Goal: Communication & Community: Answer question/provide support

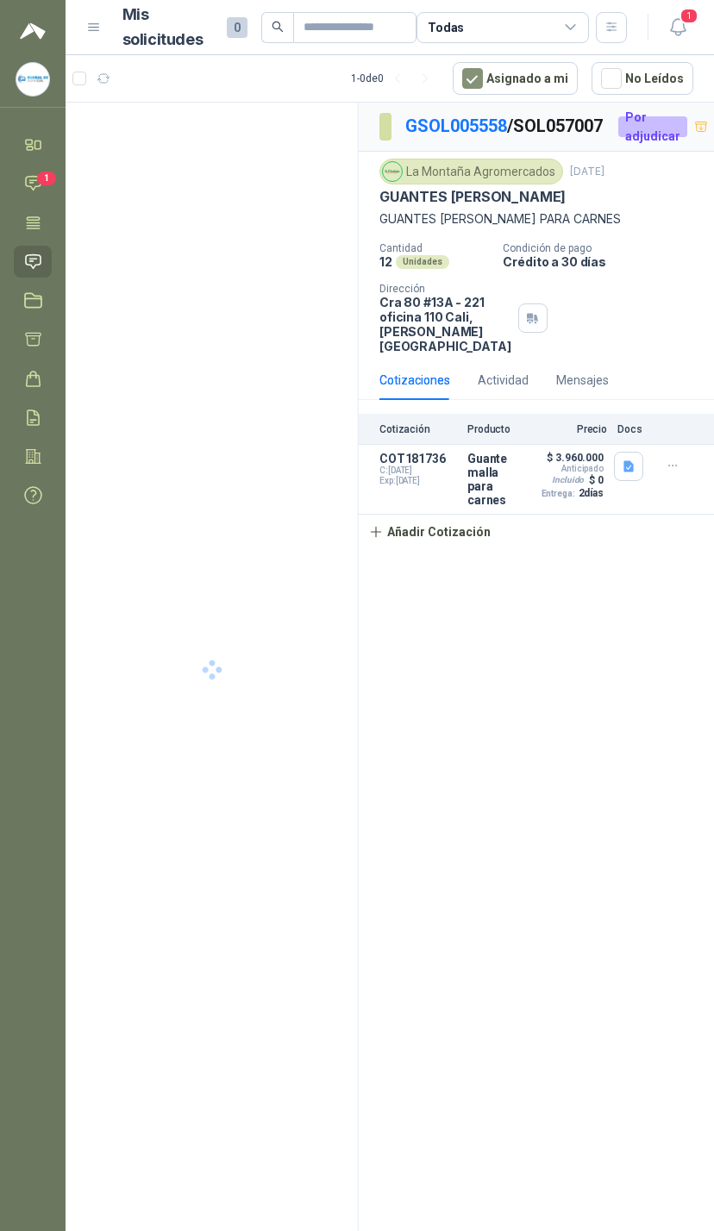
scroll to position [0, 113]
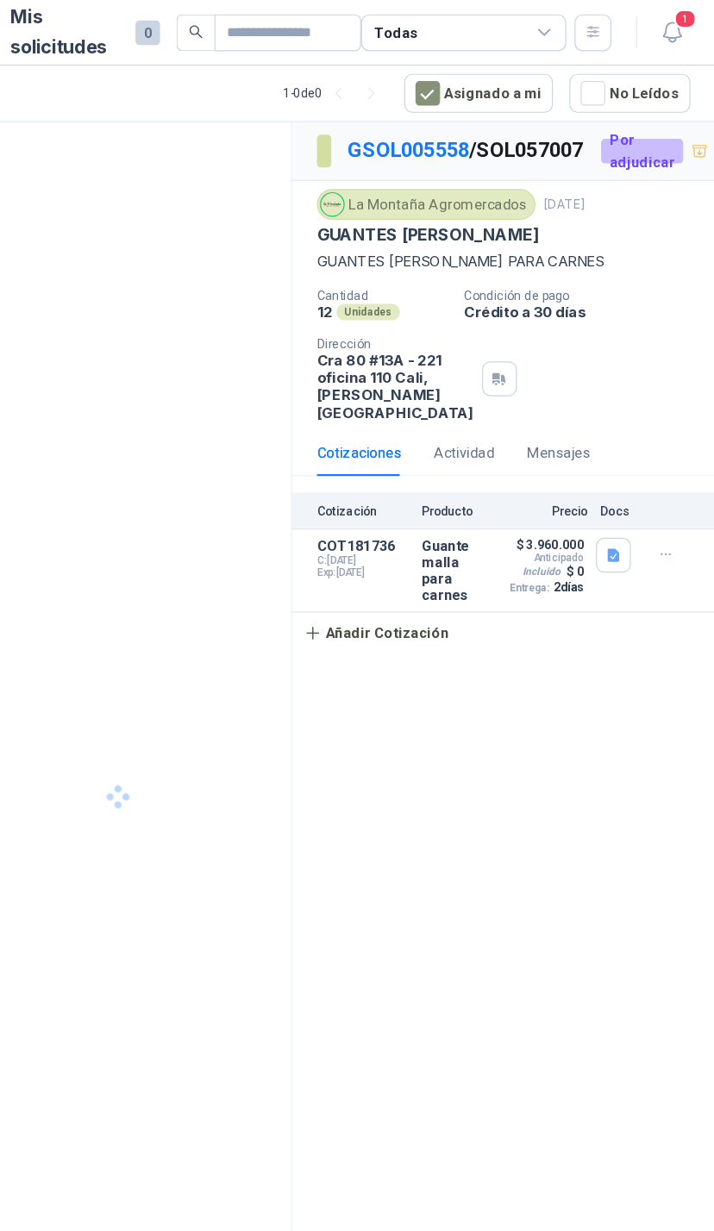
click at [670, 32] on icon "button" at bounding box center [677, 27] width 15 height 16
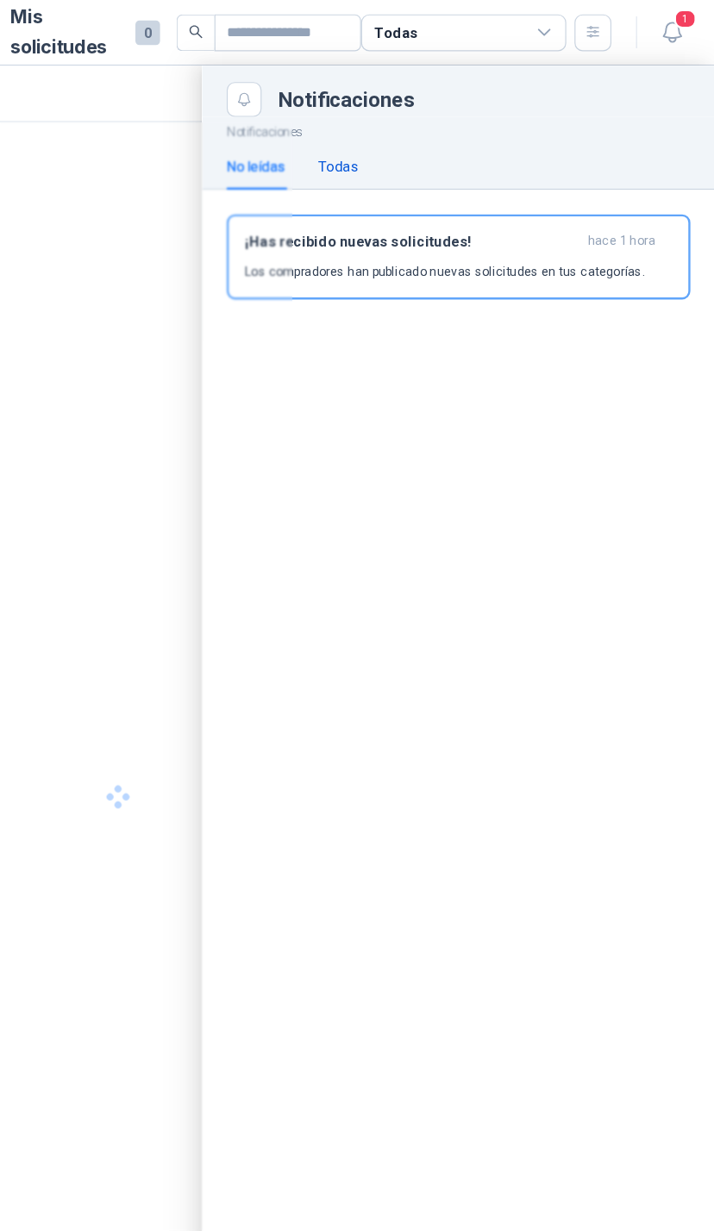
click at [380, 136] on div "Todas" at bounding box center [397, 139] width 34 height 19
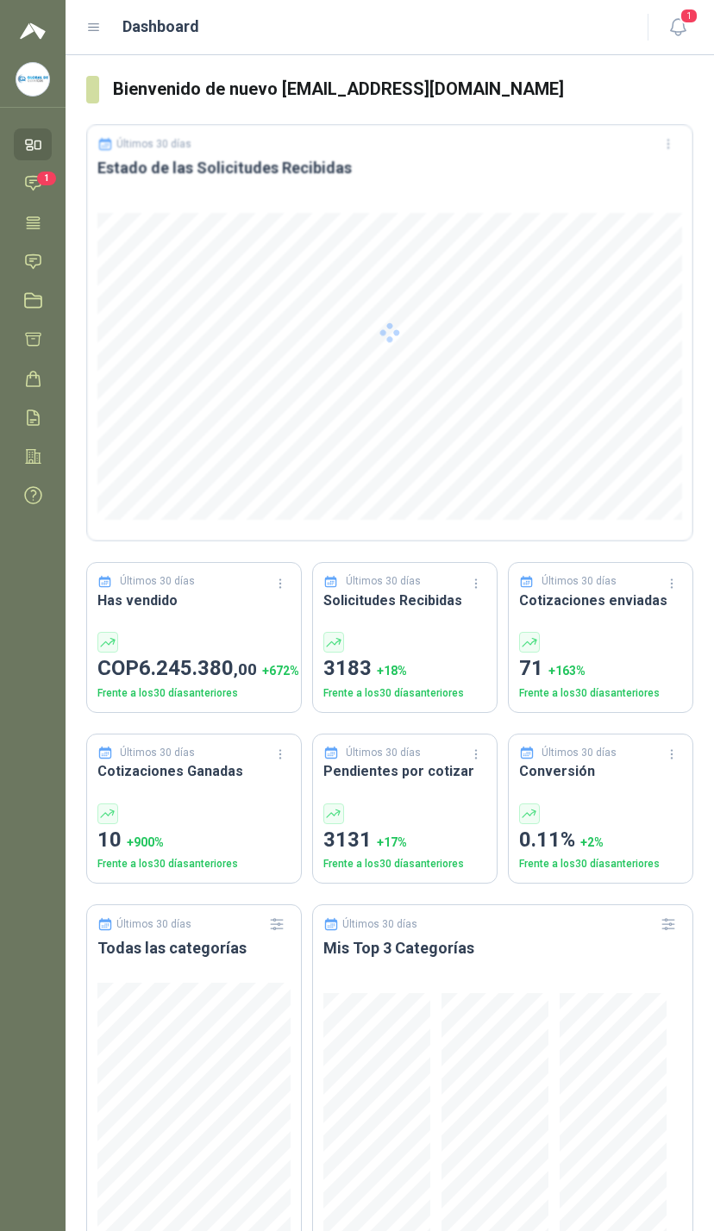
click at [678, 17] on button "1" at bounding box center [677, 27] width 31 height 31
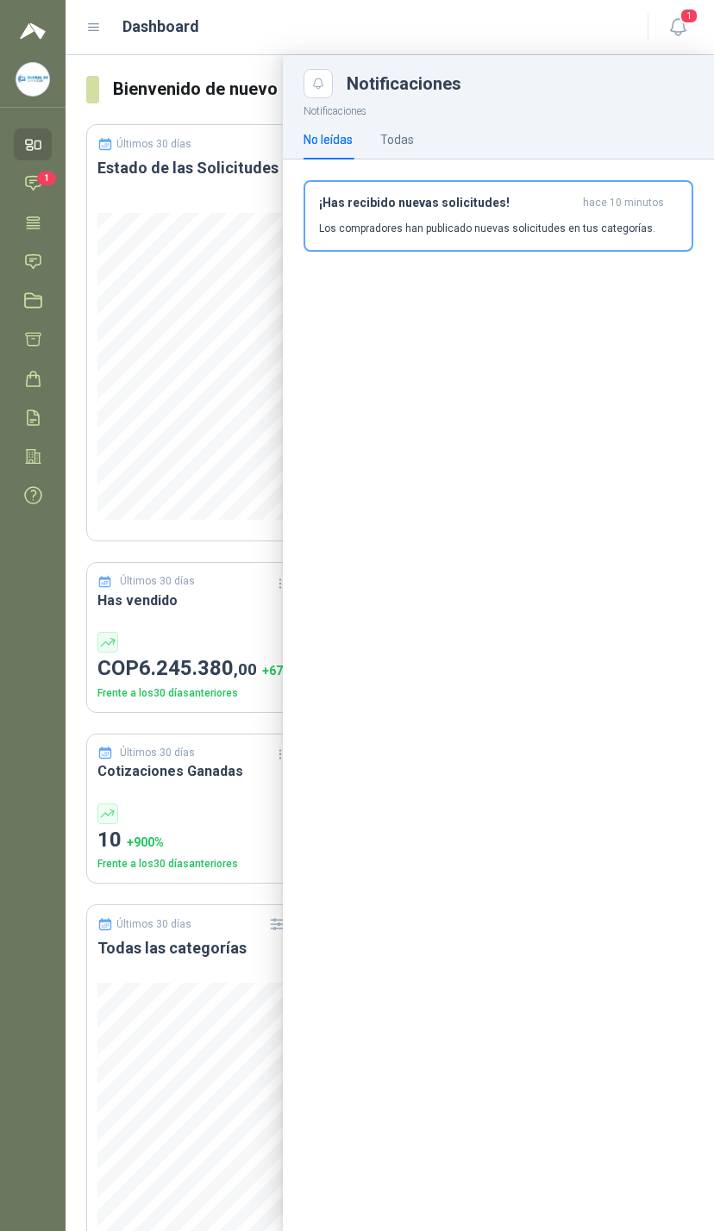
click at [409, 122] on div "Todas" at bounding box center [397, 140] width 34 height 40
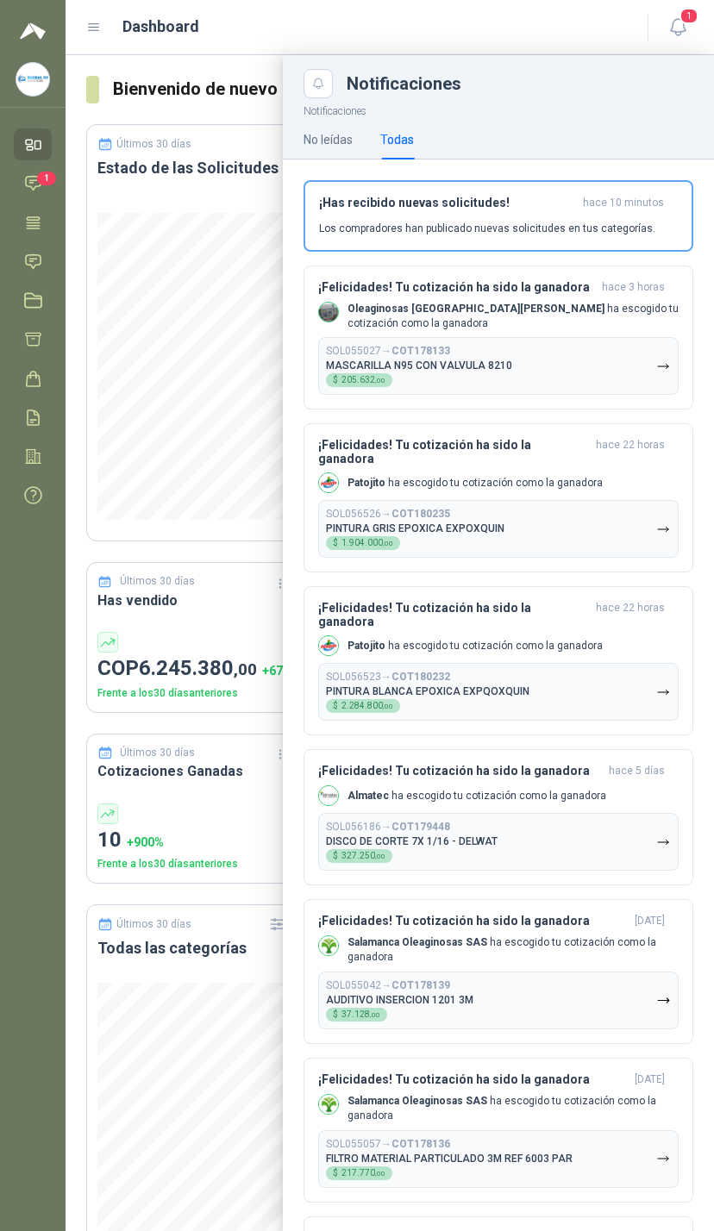
click at [634, 367] on button "SOL055027 → COT178133 MASCARILLA N95 CON VALVULA 8210 $ 205.632 ,00" at bounding box center [498, 366] width 360 height 58
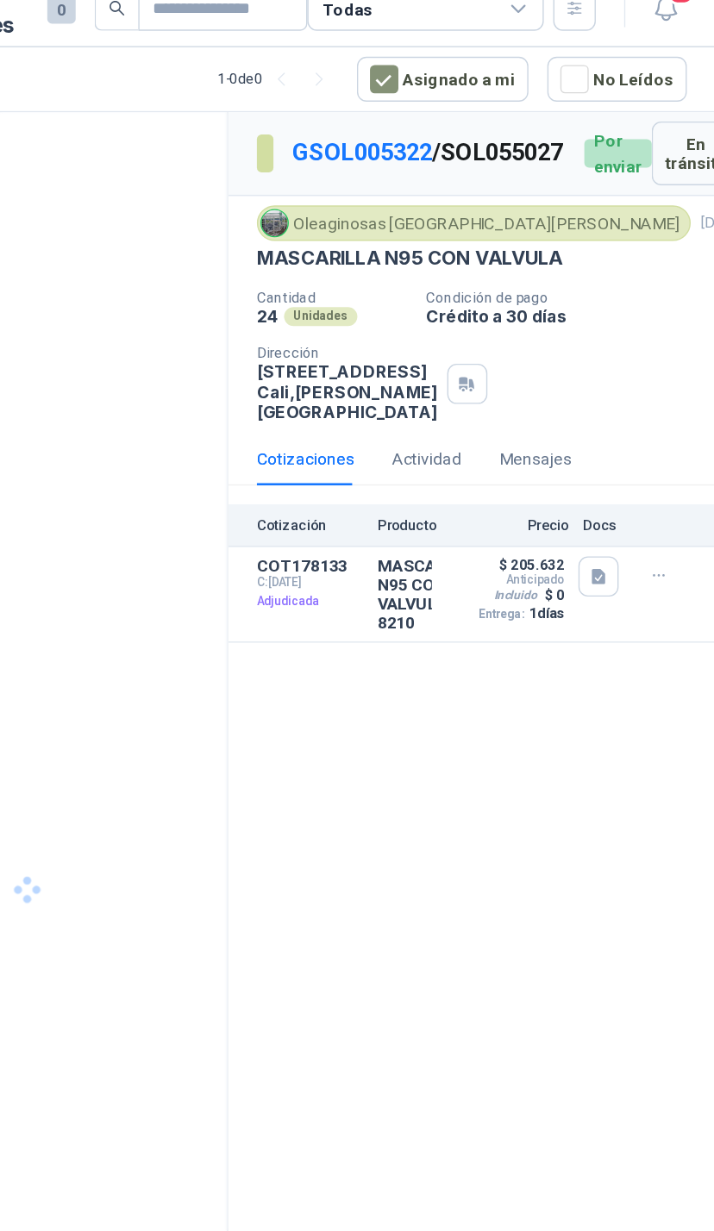
click at [0, 0] on button "Detalles" at bounding box center [0, 0] width 0 height 0
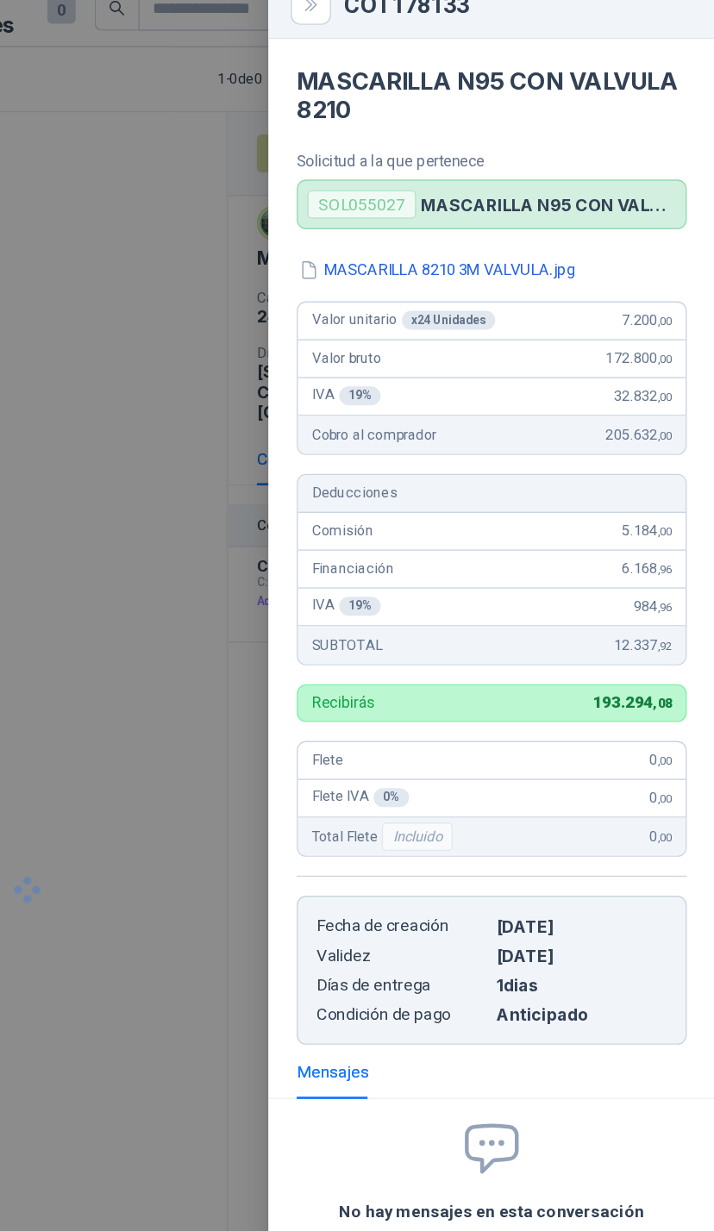
click at [98, 368] on div at bounding box center [211, 670] width 293 height 1134
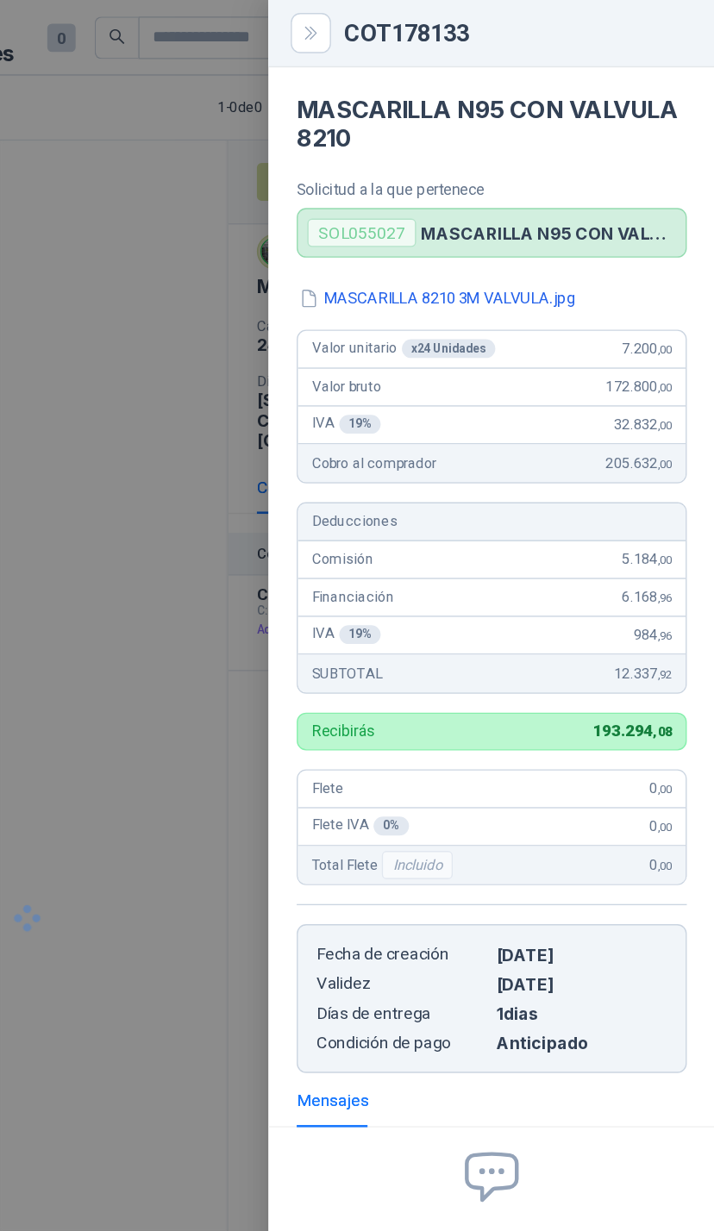
click at [404, 18] on button "Close" at bounding box center [418, 23] width 29 height 29
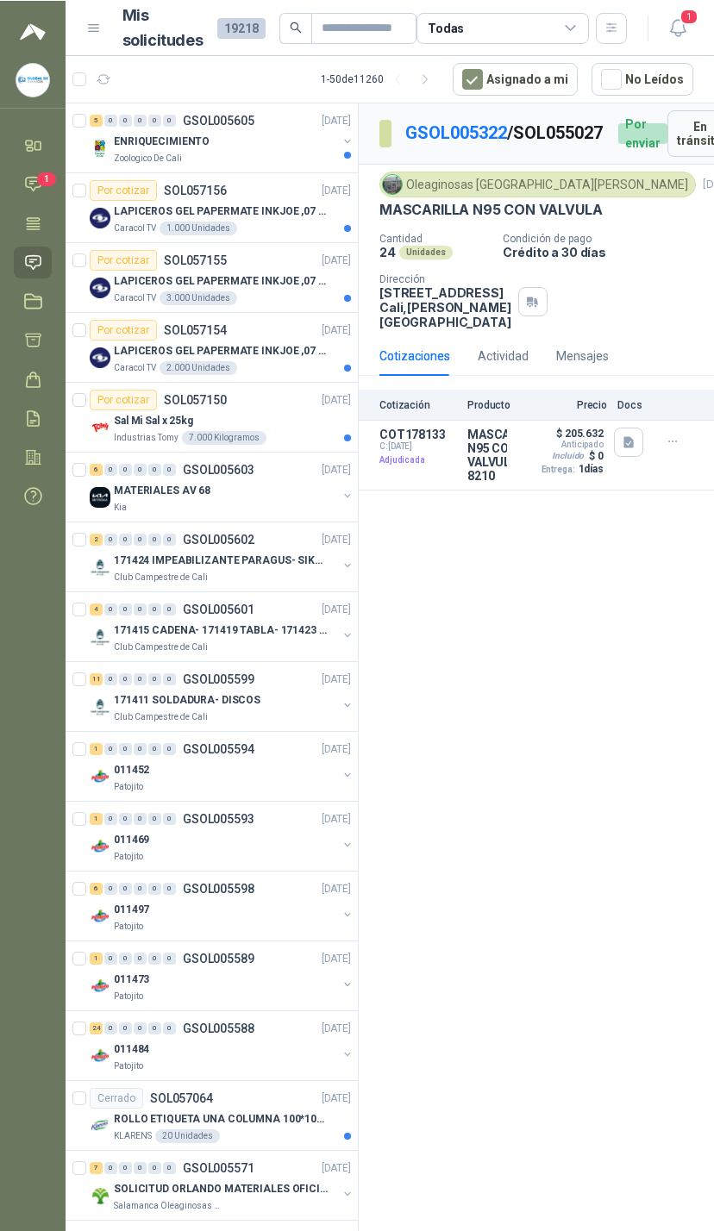
click at [47, 160] on link "Inicio" at bounding box center [33, 144] width 38 height 32
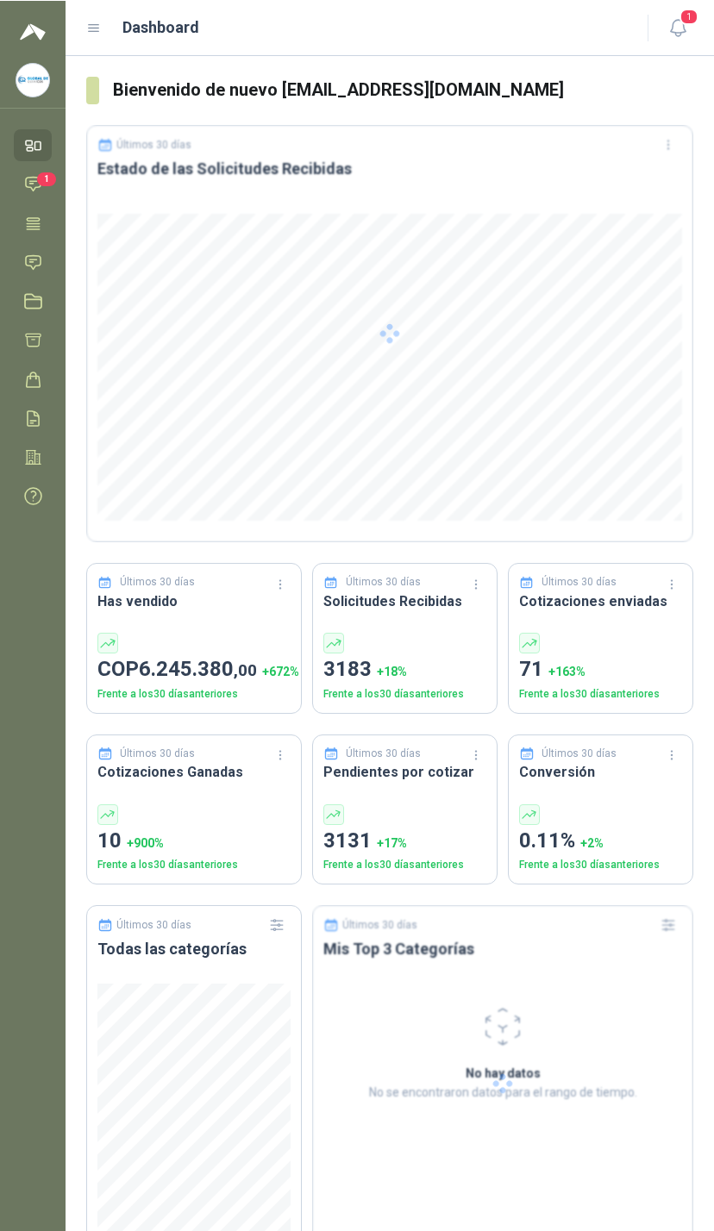
click at [49, 178] on span "1" at bounding box center [46, 178] width 19 height 14
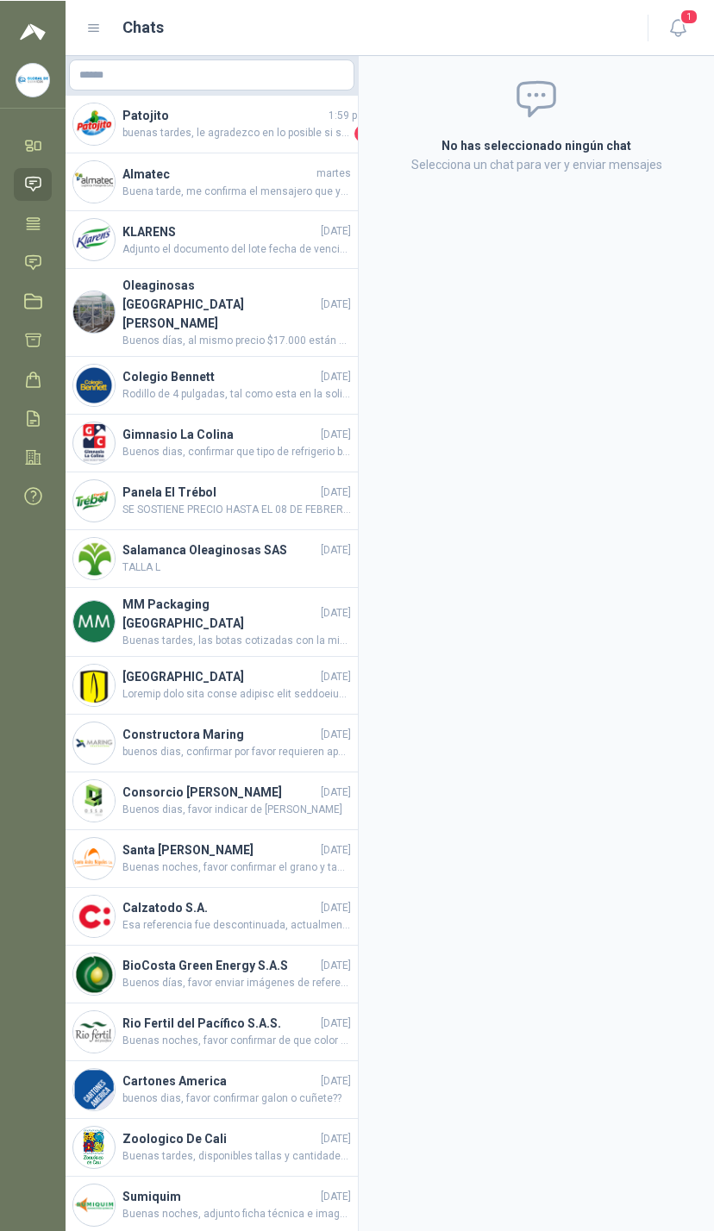
click at [294, 128] on span "buenas tardes, le agradezco en lo posible si se puede entregar mañana en horas …" at bounding box center [236, 132] width 228 height 17
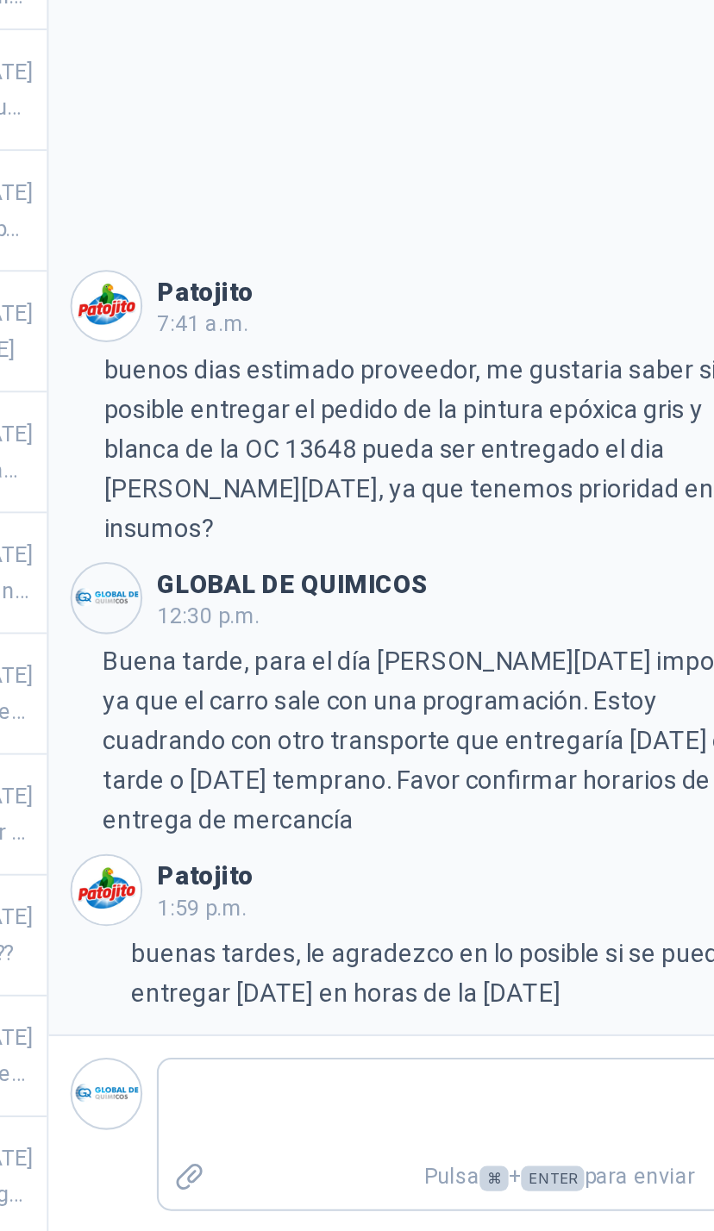
scroll to position [201, 0]
